Goal: Information Seeking & Learning: Learn about a topic

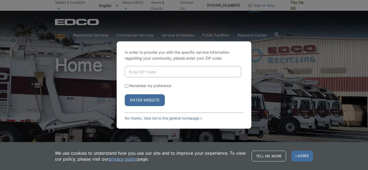
click at [143, 74] on input "Enter ZIP Code" at bounding box center [183, 71] width 116 height 11
type input "90712"
click at [137, 102] on button "Enter Website" at bounding box center [145, 101] width 40 height 12
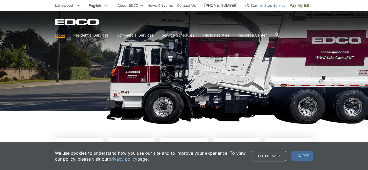
scroll to position [61, 0]
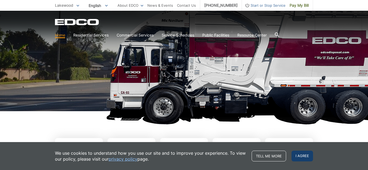
click at [298, 154] on span "I agree" at bounding box center [302, 156] width 22 height 11
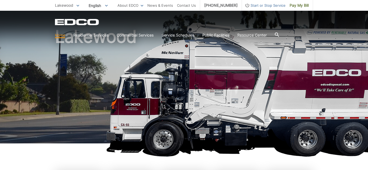
scroll to position [0, 0]
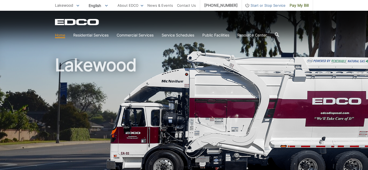
click at [278, 35] on icon at bounding box center [277, 35] width 4 height 4
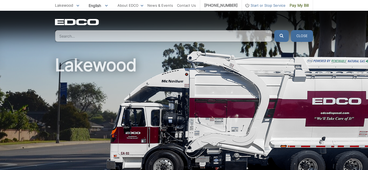
click at [235, 35] on input "Search" at bounding box center [163, 36] width 217 height 12
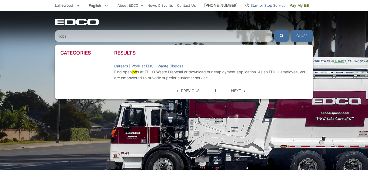
type input "jobs"
click at [274, 30] on button "submit" at bounding box center [281, 36] width 15 height 12
click at [138, 65] on link "Careers | Work at EDCO Waste Disposal" at bounding box center [149, 66] width 70 height 6
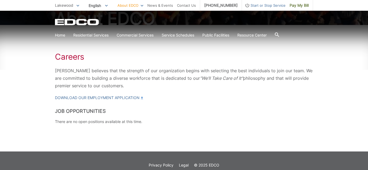
scroll to position [68, 0]
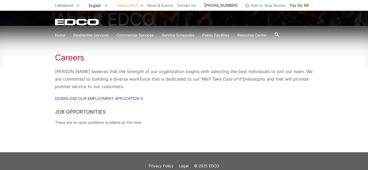
click at [128, 96] on link "Download our Employment Application" at bounding box center [99, 99] width 88 height 6
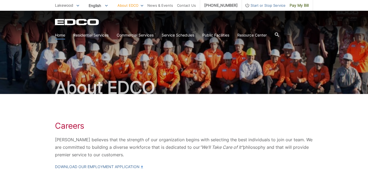
click at [59, 37] on link "Home" at bounding box center [60, 35] width 10 height 6
